Goal: Task Accomplishment & Management: Manage account settings

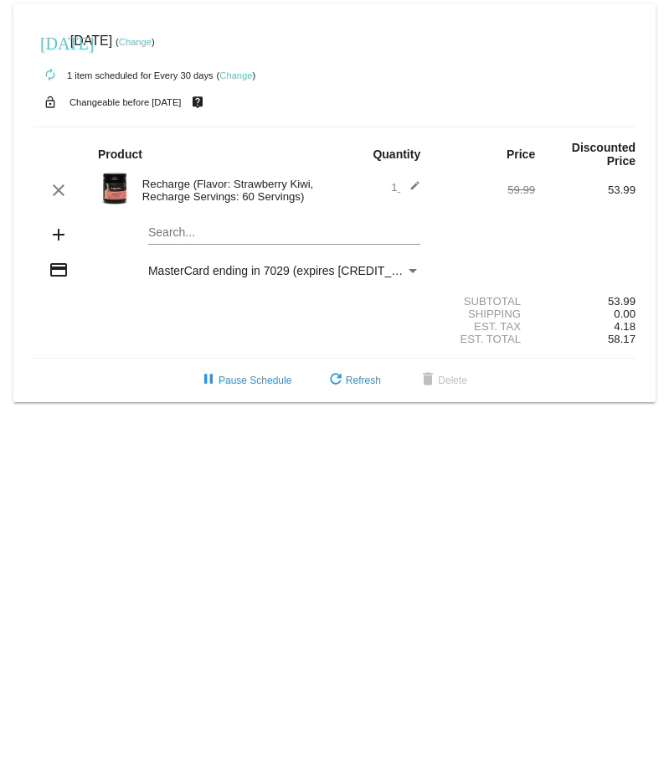
click at [160, 237] on mat-card "[DATE] [DATE] ( Change ) autorenew 1 item scheduled for Every 30 days ( Change …" at bounding box center [334, 203] width 642 height 398
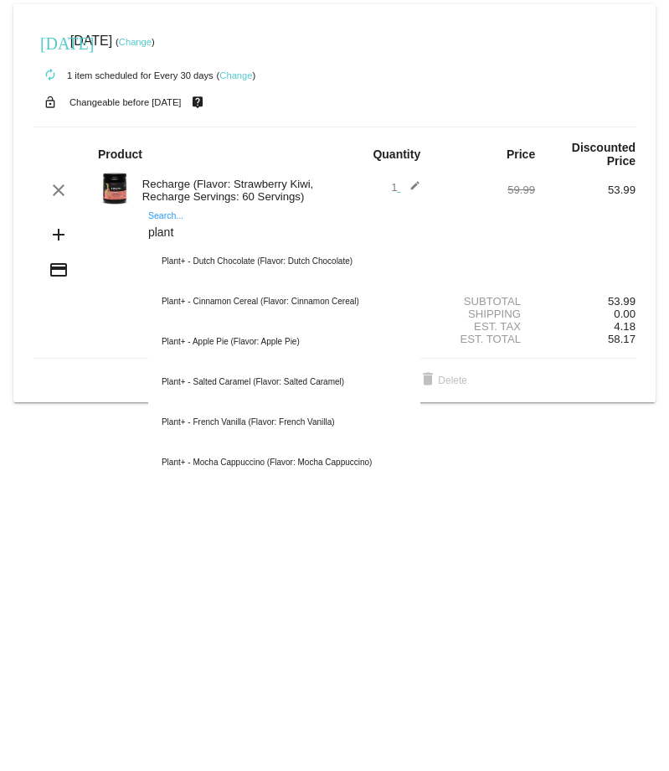
type input "plant"
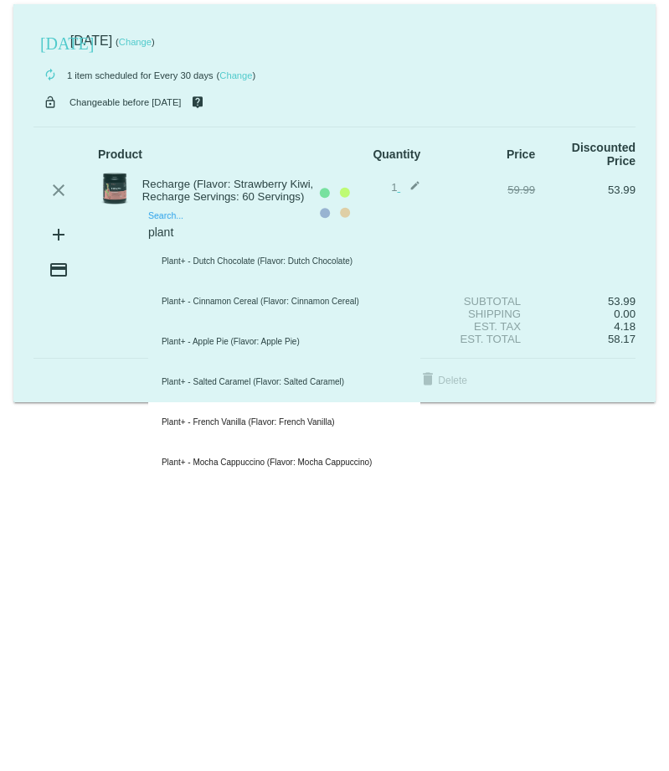
click at [223, 235] on mat-card "[DATE] [DATE] ( Change ) autorenew 1 item scheduled for Every 30 days ( Change …" at bounding box center [334, 203] width 642 height 398
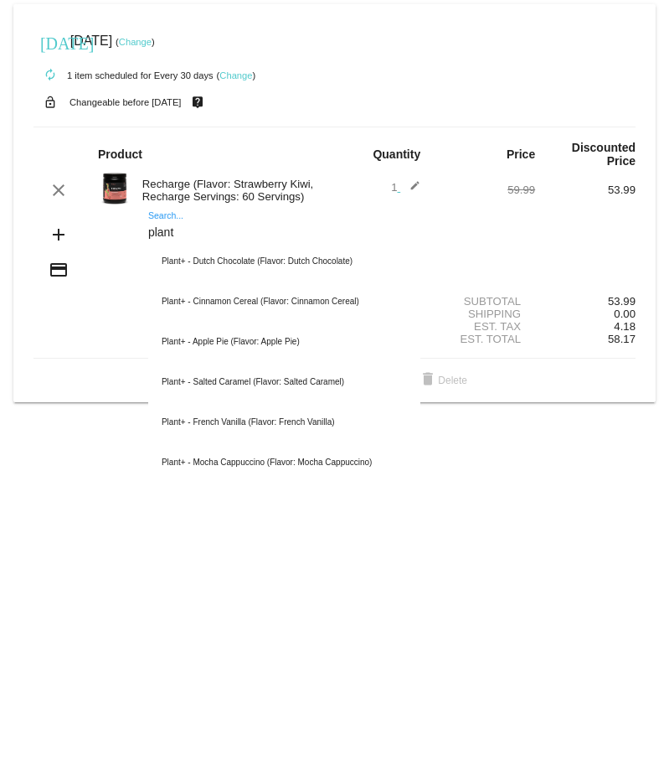
click at [92, 395] on div "pause Pause Schedule refresh Refresh delete Delete" at bounding box center [334, 380] width 629 height 30
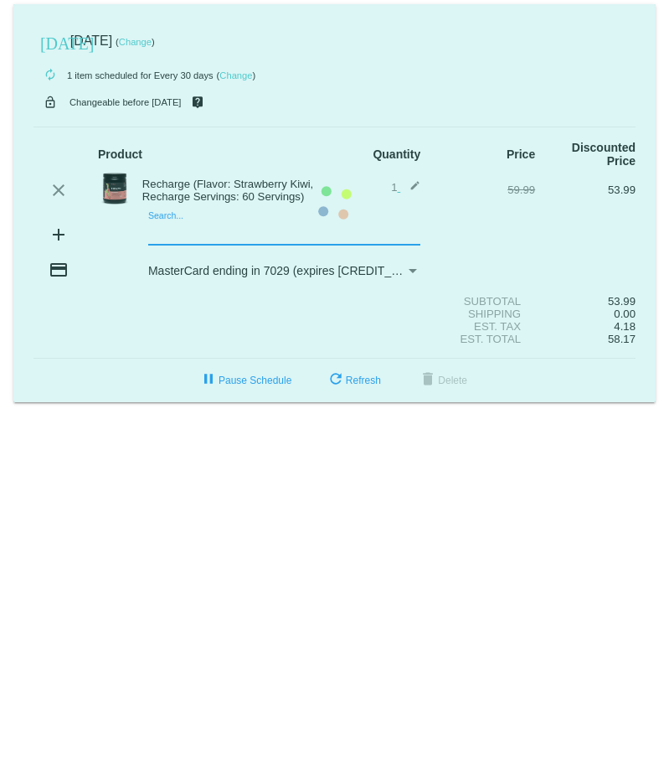
click at [176, 233] on mat-card "[DATE] [DATE] ( Change ) autorenew 1 item scheduled for Every 30 days ( Change …" at bounding box center [334, 203] width 642 height 398
